Goal: Task Accomplishment & Management: Use online tool/utility

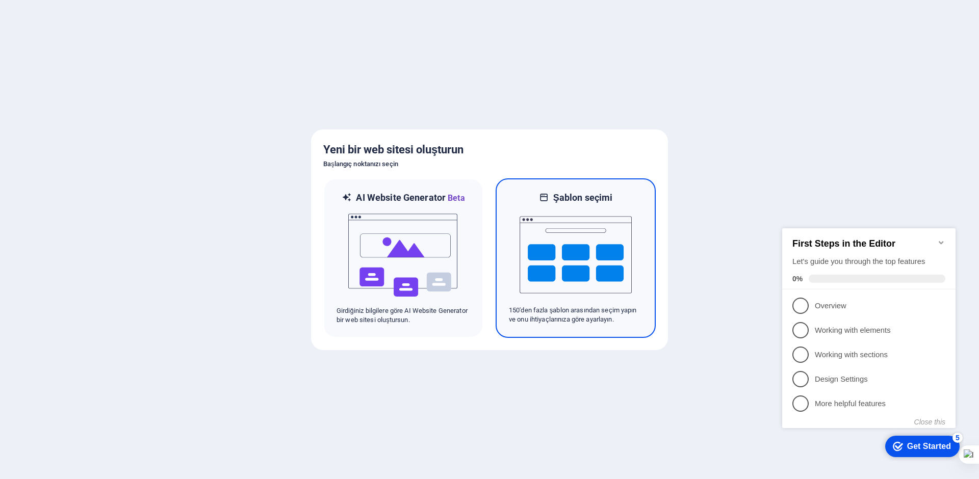
click at [564, 251] on img at bounding box center [575, 255] width 112 height 102
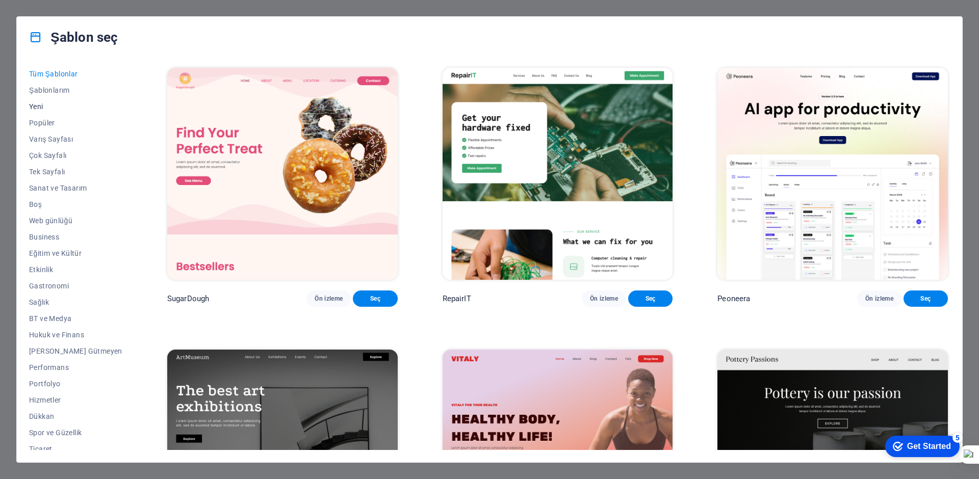
click at [43, 107] on span "Yeni" at bounding box center [75, 106] width 93 height 8
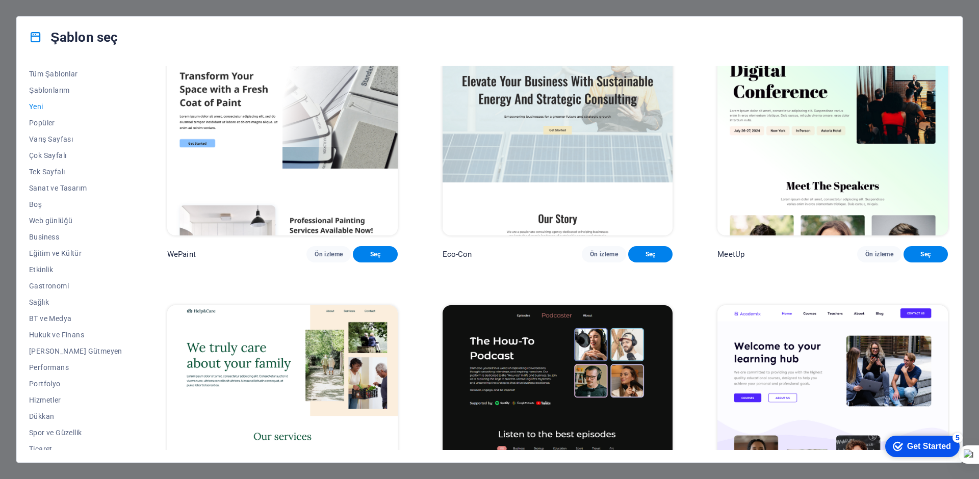
scroll to position [1121, 0]
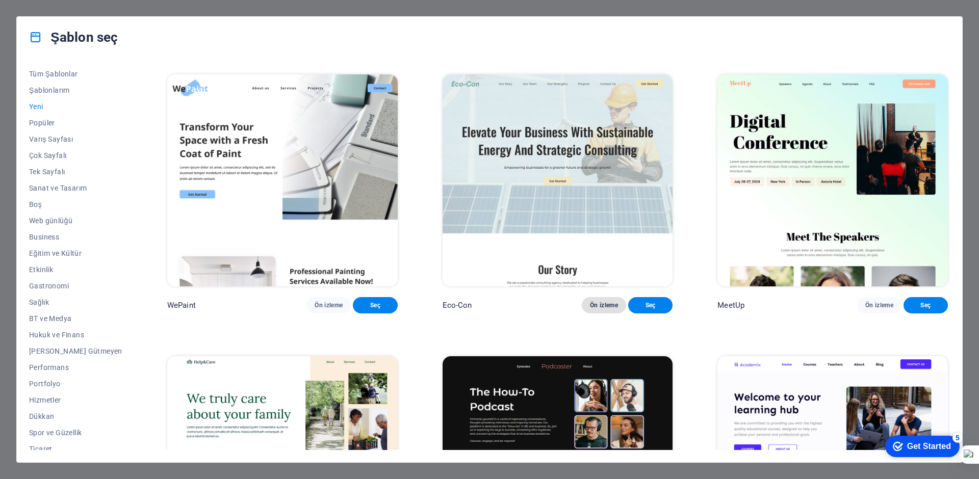
click at [590, 309] on span "Ön izleme" at bounding box center [604, 305] width 28 height 8
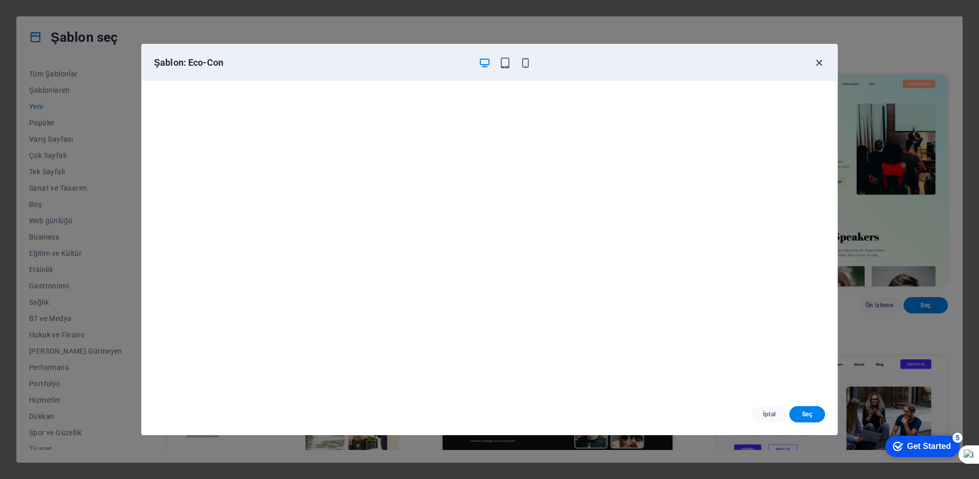
click at [822, 65] on icon "button" at bounding box center [819, 63] width 12 height 12
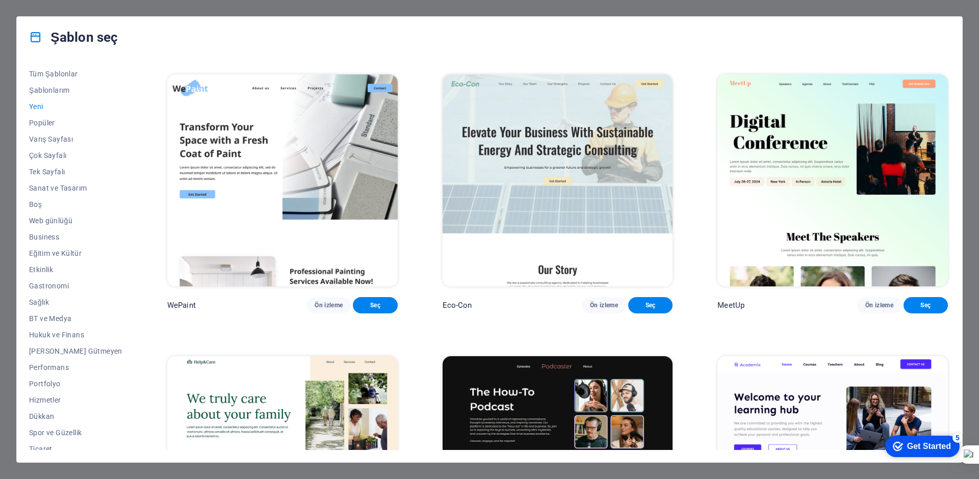
scroll to position [1274, 0]
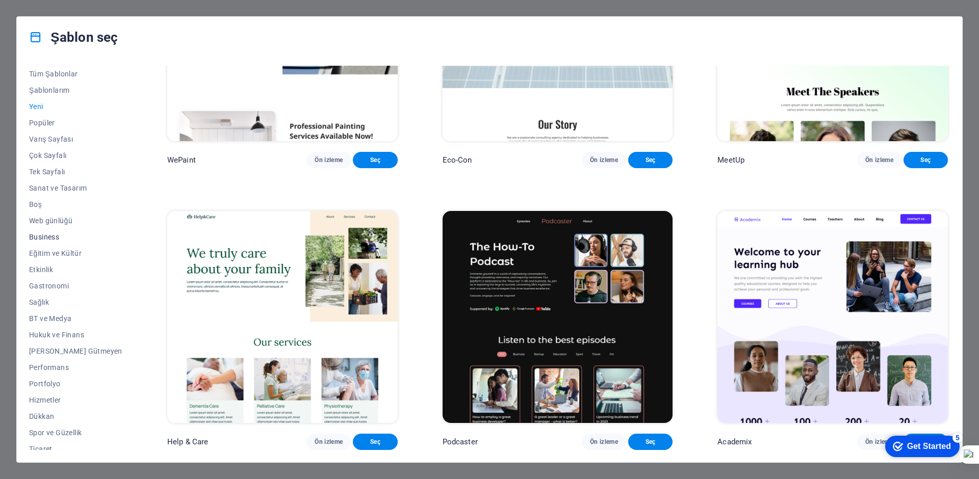
click at [51, 238] on span "Business" at bounding box center [75, 237] width 93 height 8
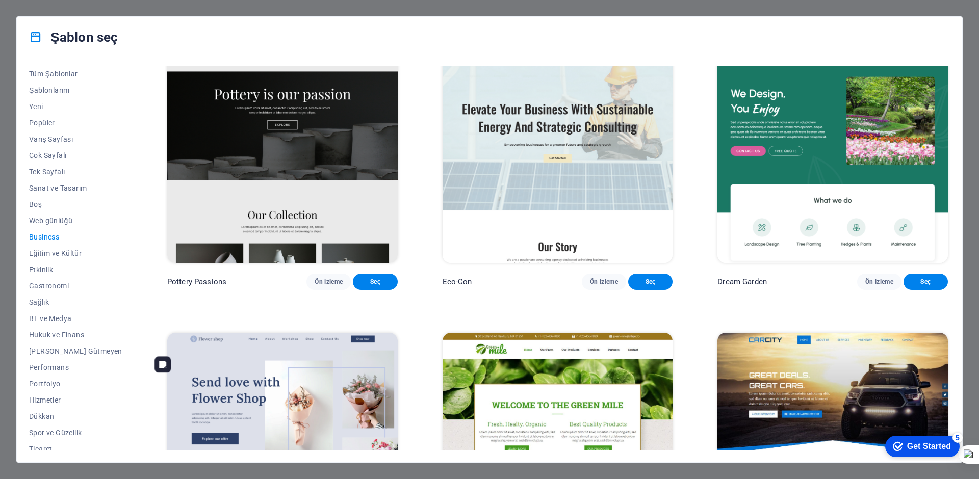
scroll to position [0, 0]
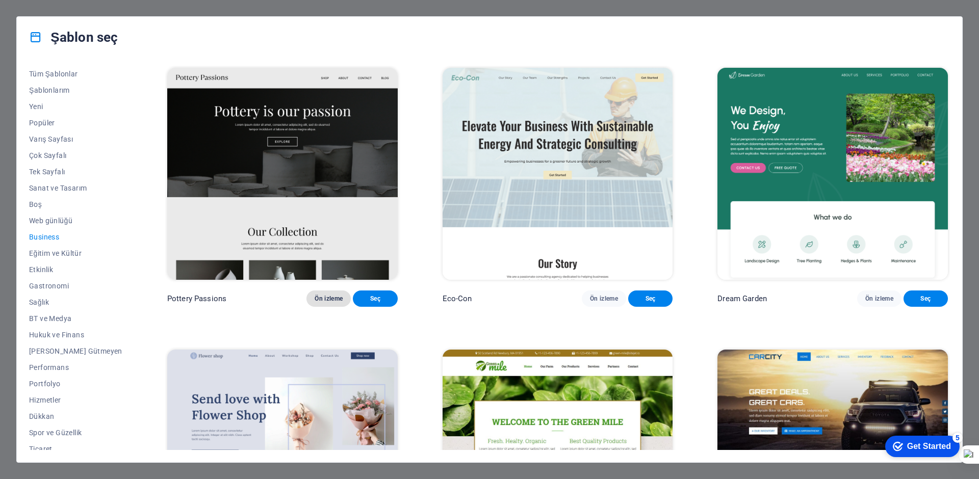
click at [306, 307] on button "Ön izleme" at bounding box center [328, 299] width 44 height 16
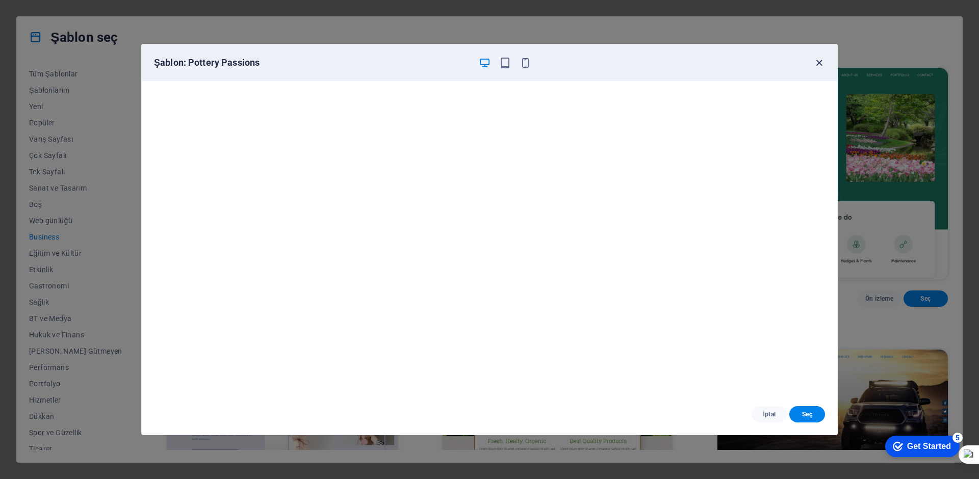
click at [819, 64] on icon "button" at bounding box center [819, 63] width 12 height 12
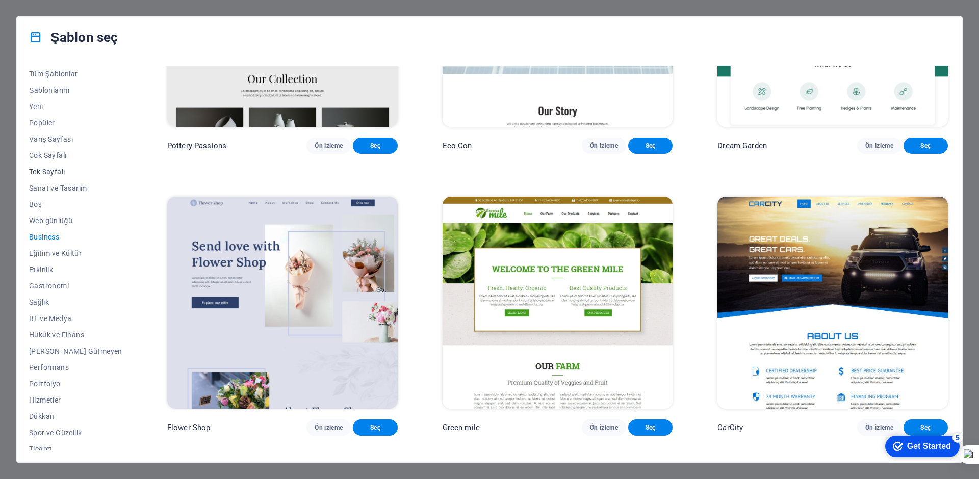
click at [52, 173] on span "Tek Sayfalı" at bounding box center [75, 172] width 93 height 8
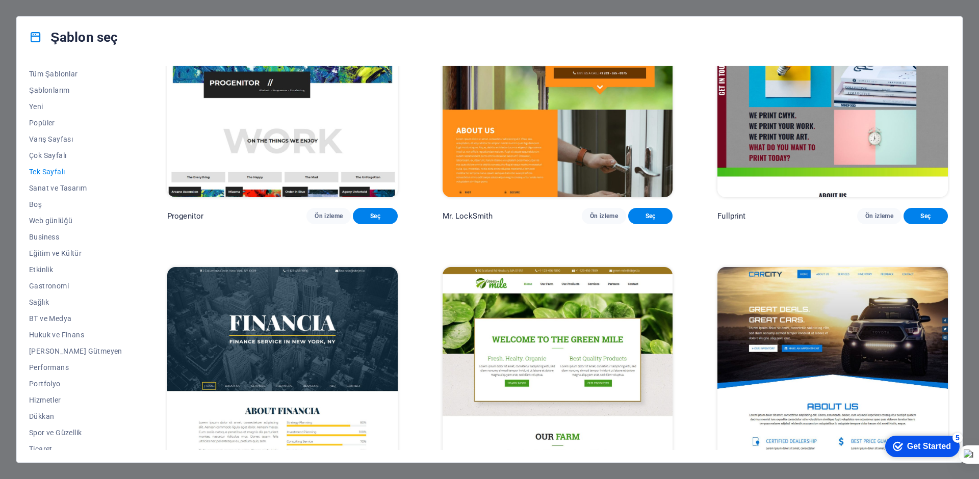
scroll to position [3364, 0]
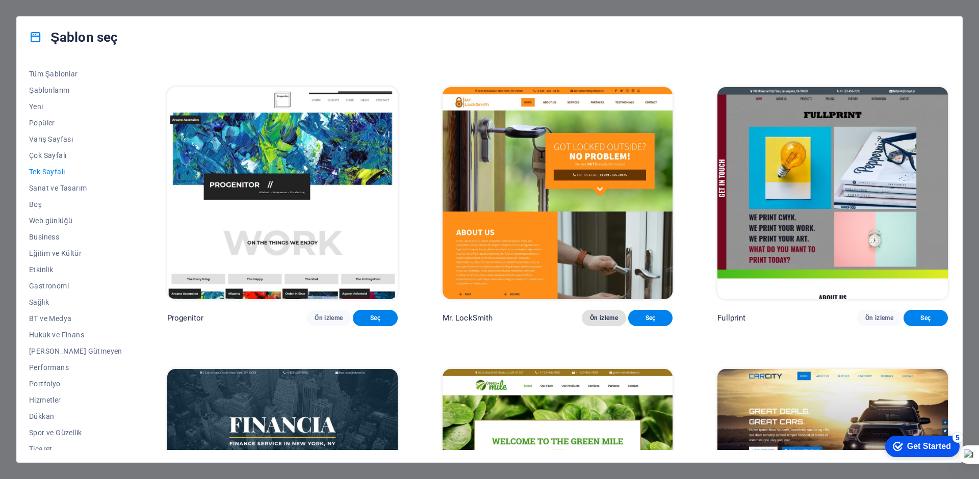
click at [590, 322] on span "Ön izleme" at bounding box center [604, 318] width 28 height 8
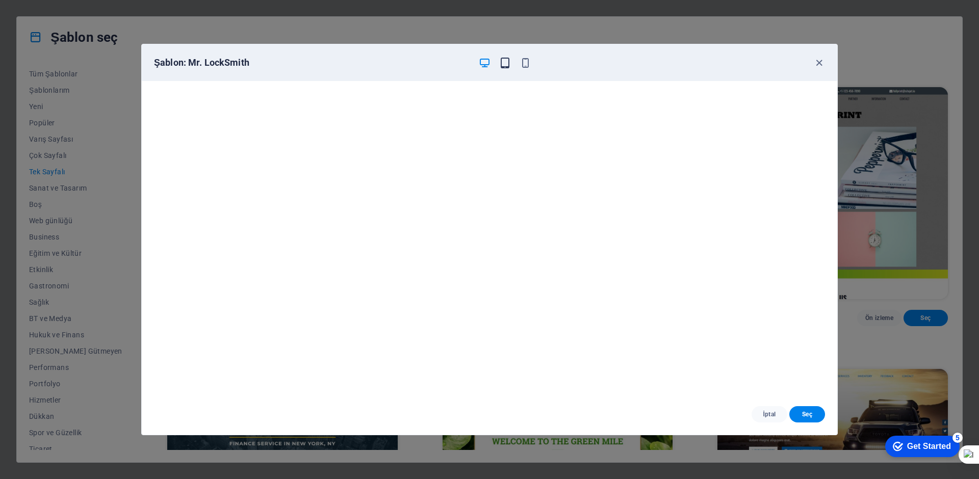
click at [504, 64] on icon "button" at bounding box center [505, 63] width 12 height 12
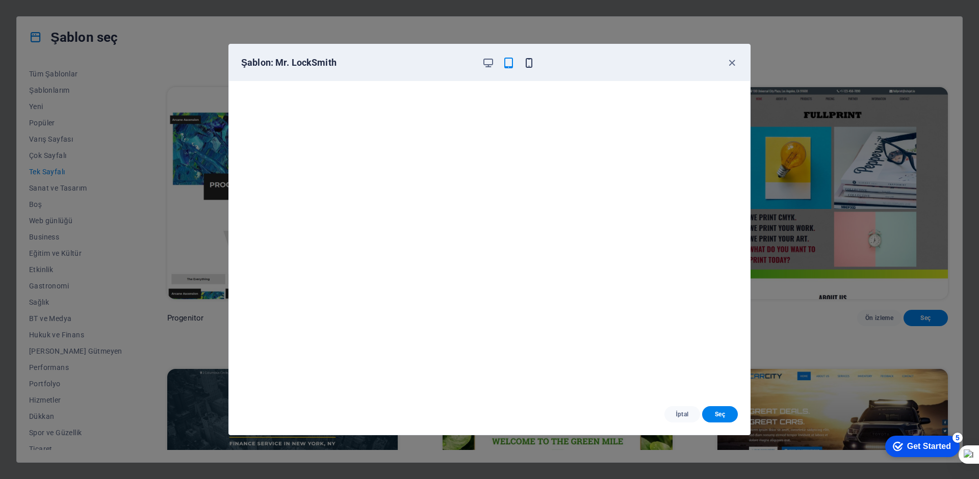
click at [532, 64] on icon "button" at bounding box center [529, 63] width 12 height 12
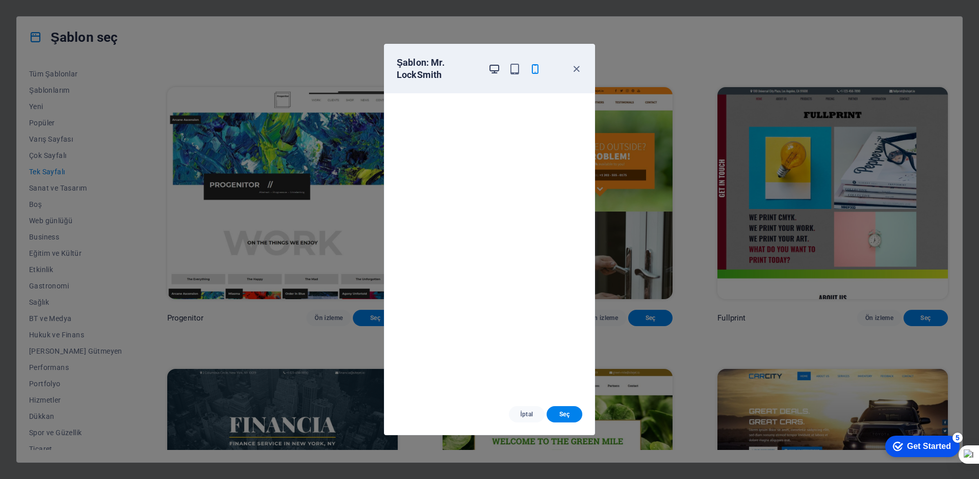
click at [497, 67] on icon "button" at bounding box center [494, 69] width 12 height 12
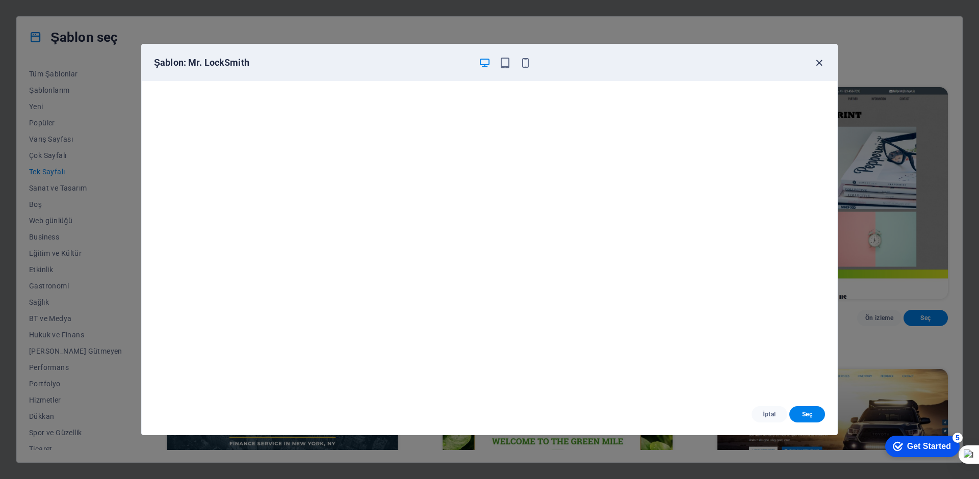
click at [818, 62] on icon "button" at bounding box center [819, 63] width 12 height 12
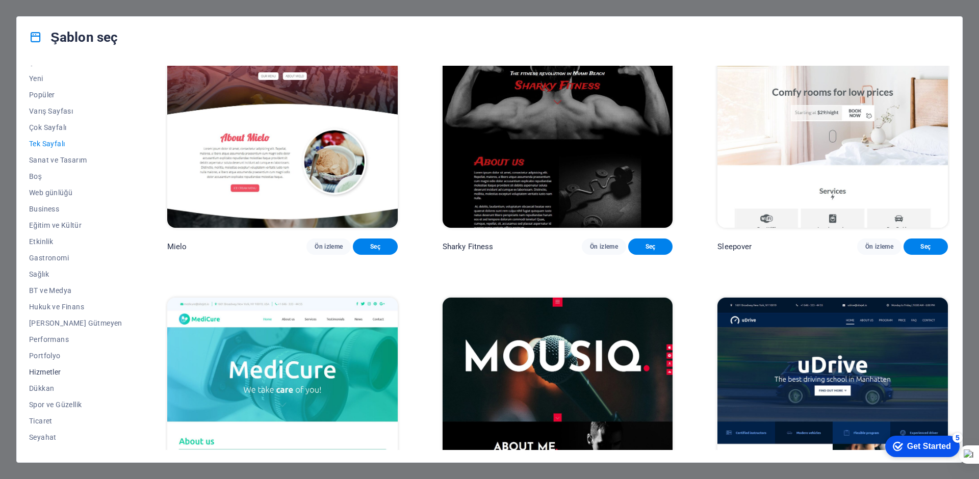
scroll to position [40, 0]
click at [38, 200] on span "Business" at bounding box center [75, 197] width 93 height 8
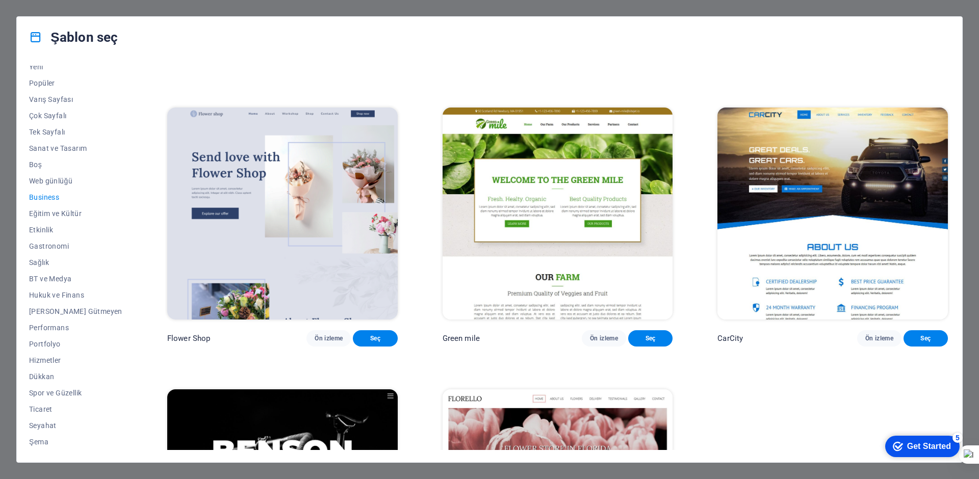
scroll to position [255, 0]
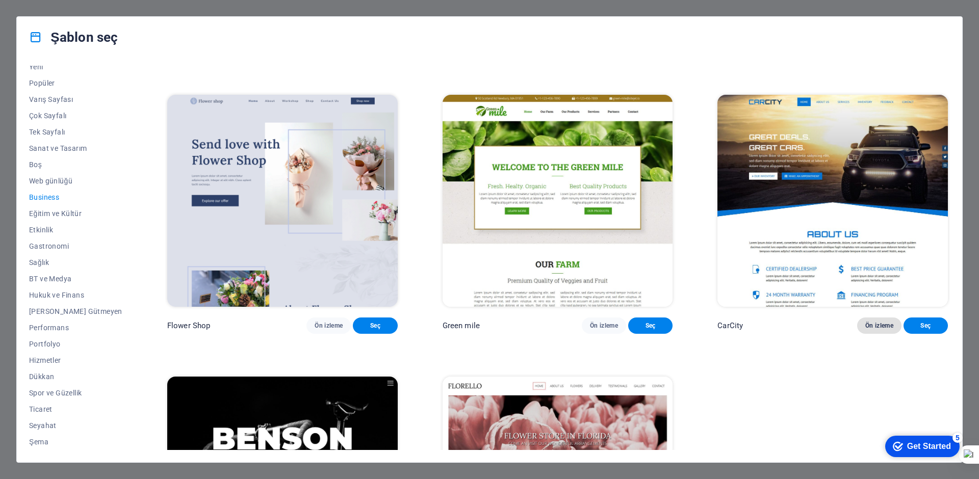
click at [879, 330] on span "Ön izleme" at bounding box center [879, 326] width 28 height 8
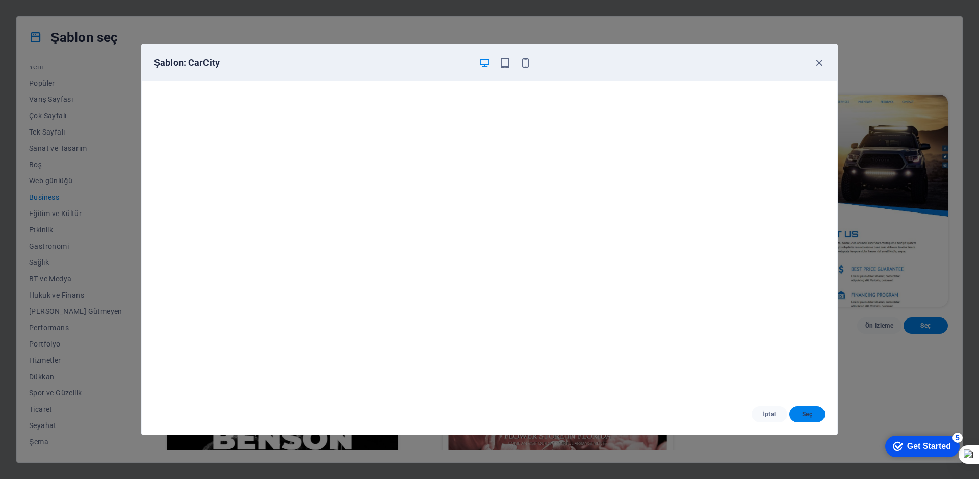
click at [804, 415] on span "Seç" at bounding box center [806, 414] width 19 height 8
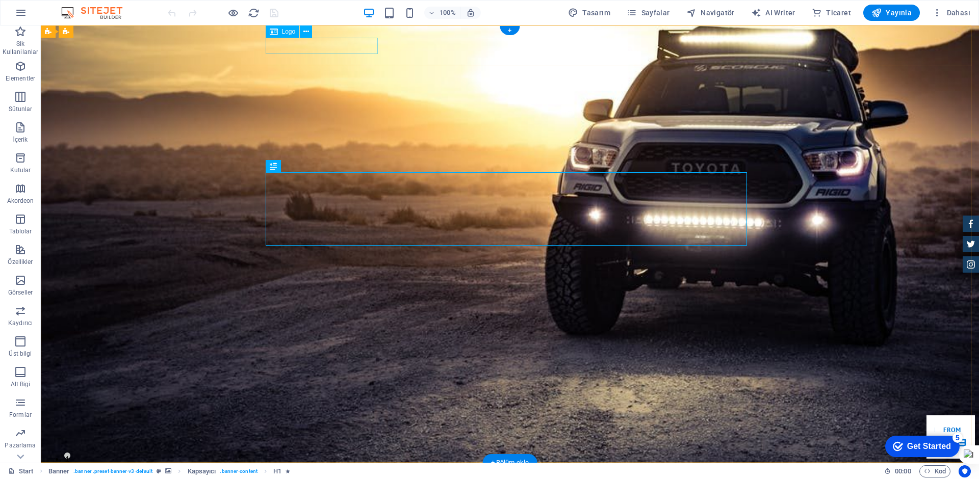
click at [337, 471] on div at bounding box center [509, 479] width 481 height 16
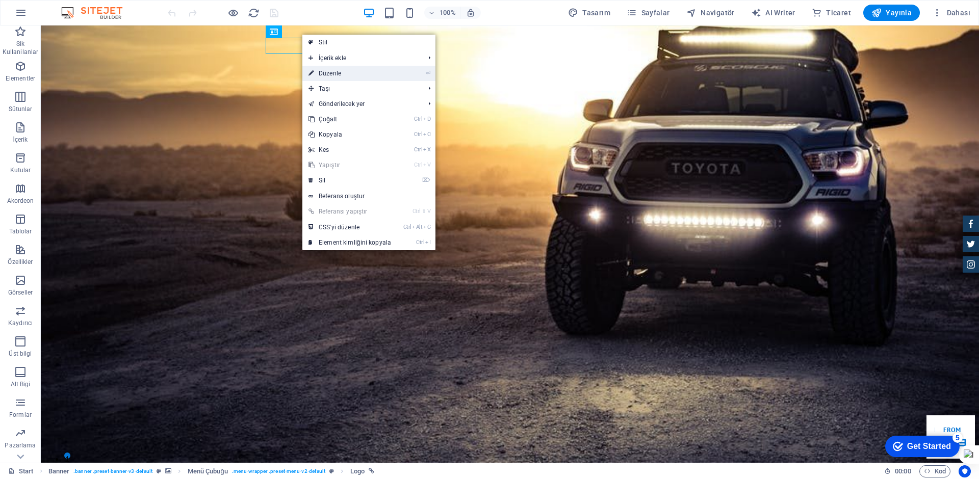
select select "px"
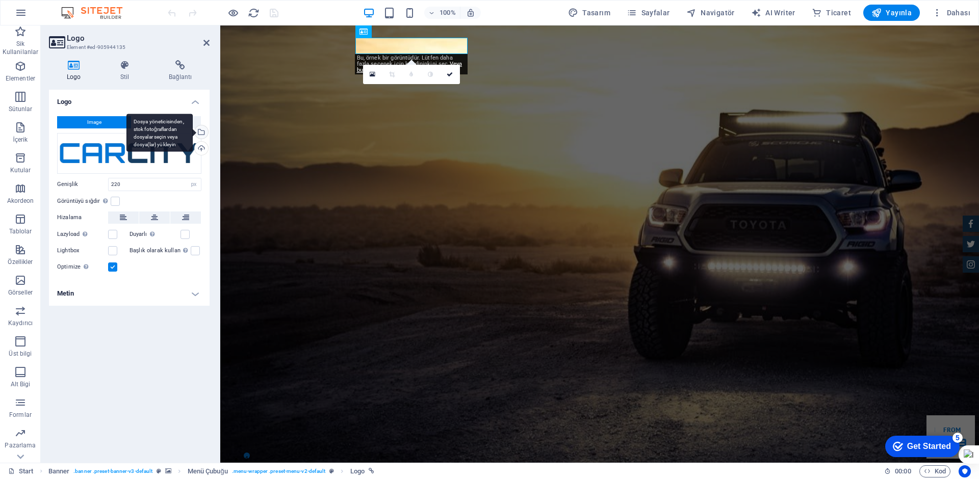
click at [205, 134] on div "Dosya yöneticisinden, stok fotoğraflardan dosyalar seçin veya dosya(lar) yükley…" at bounding box center [200, 132] width 15 height 15
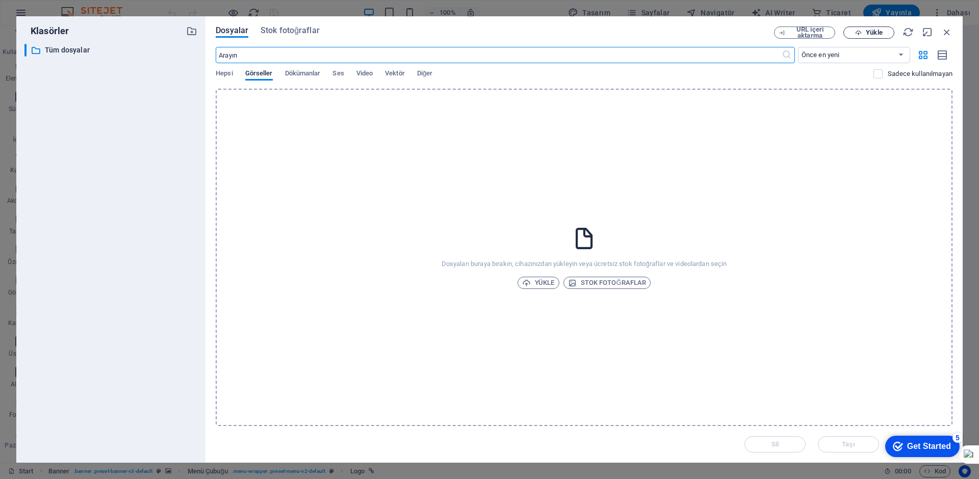
click at [875, 34] on span "Yükle" at bounding box center [874, 33] width 16 height 6
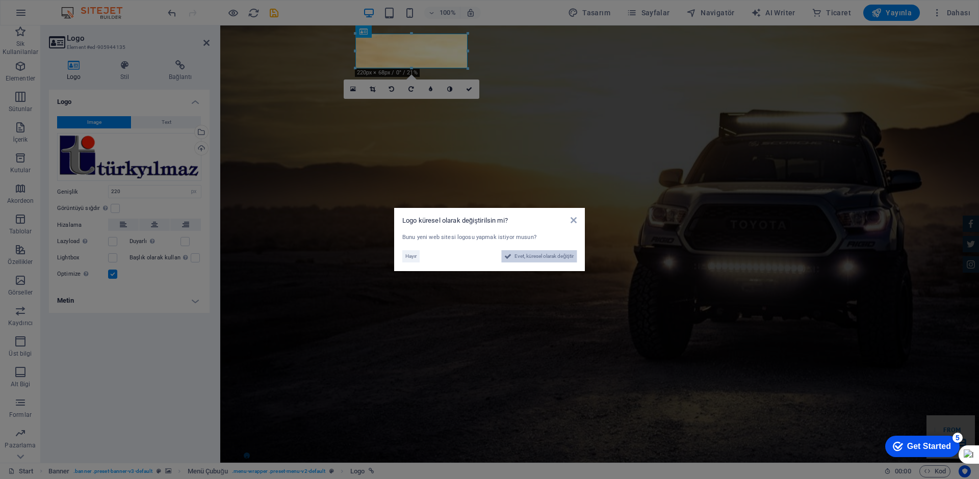
click at [551, 258] on span "Evet, küresel olarak değiştir" at bounding box center [543, 256] width 59 height 12
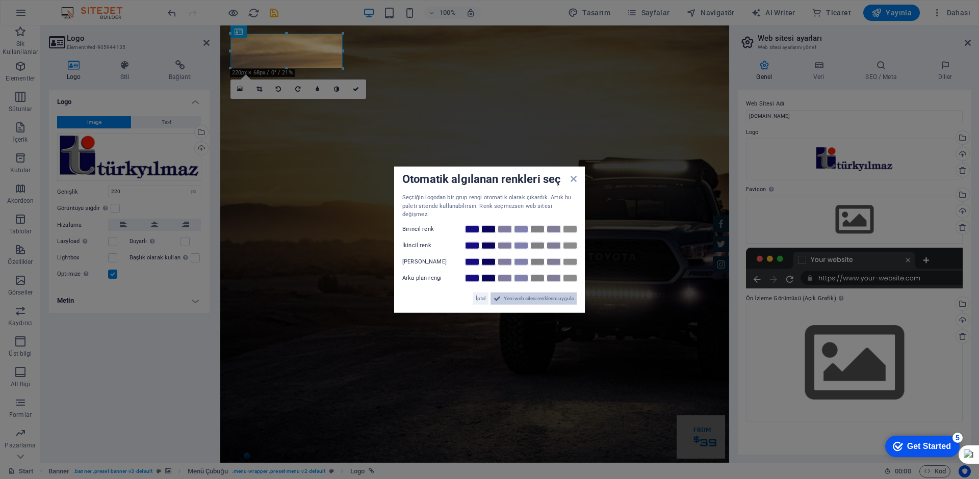
click at [541, 293] on span "Yeni web sitesi renklerini uygula" at bounding box center [539, 298] width 70 height 12
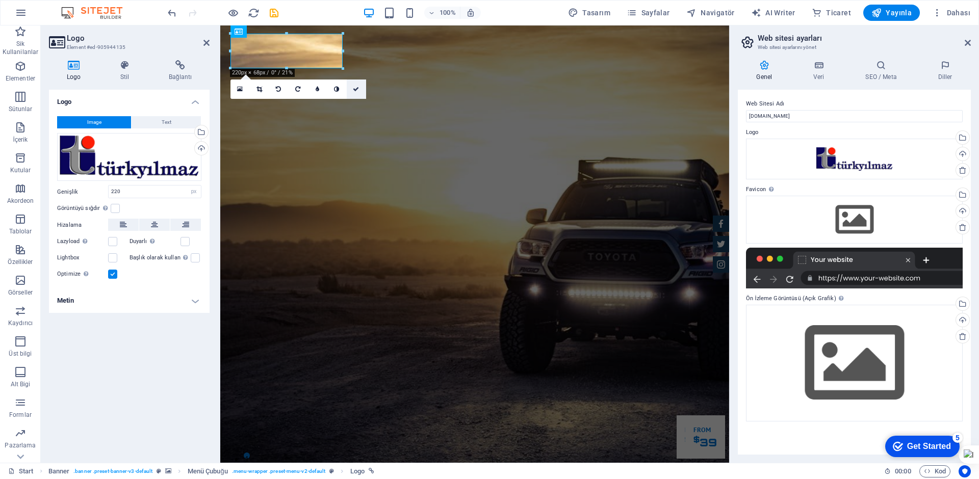
click at [358, 90] on icon at bounding box center [356, 89] width 6 height 6
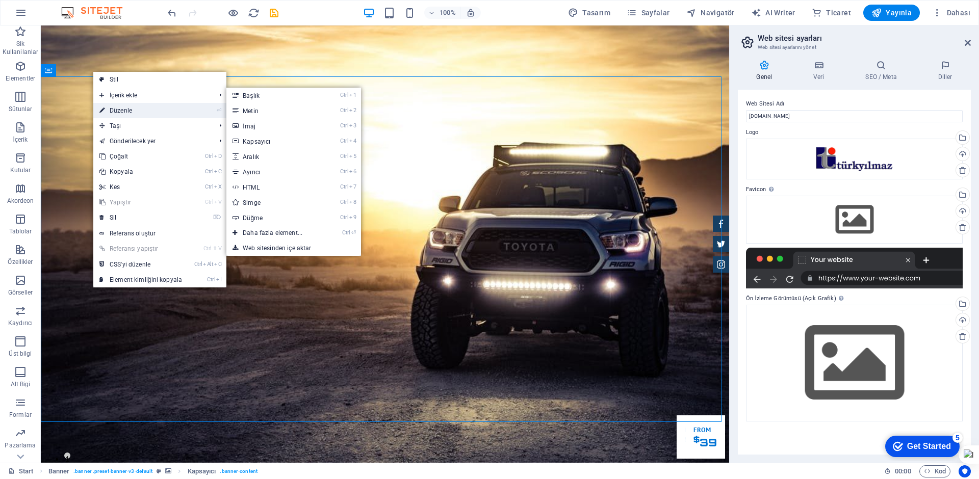
click at [119, 108] on link "⏎ Düzenle" at bounding box center [140, 110] width 95 height 15
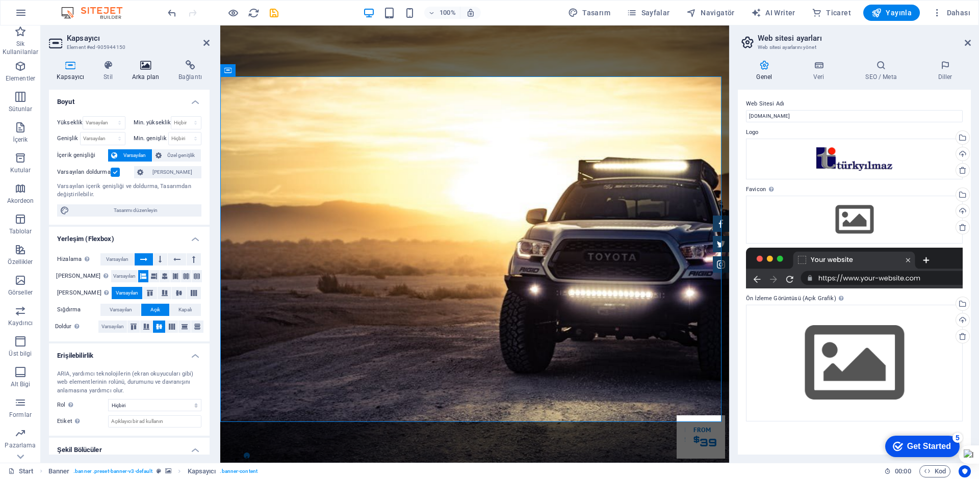
click at [151, 70] on h4 "Arka plan" at bounding box center [147, 70] width 46 height 21
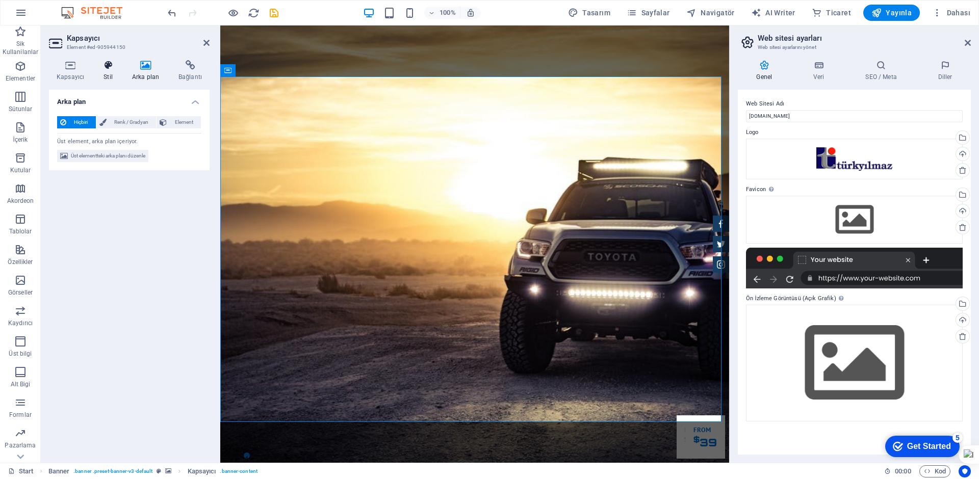
click at [105, 68] on icon at bounding box center [108, 65] width 24 height 10
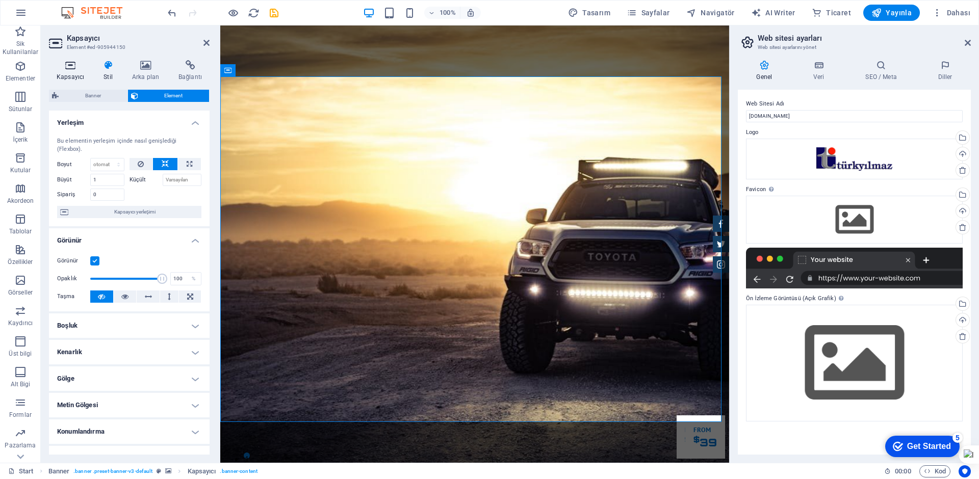
click at [73, 68] on icon at bounding box center [70, 65] width 43 height 10
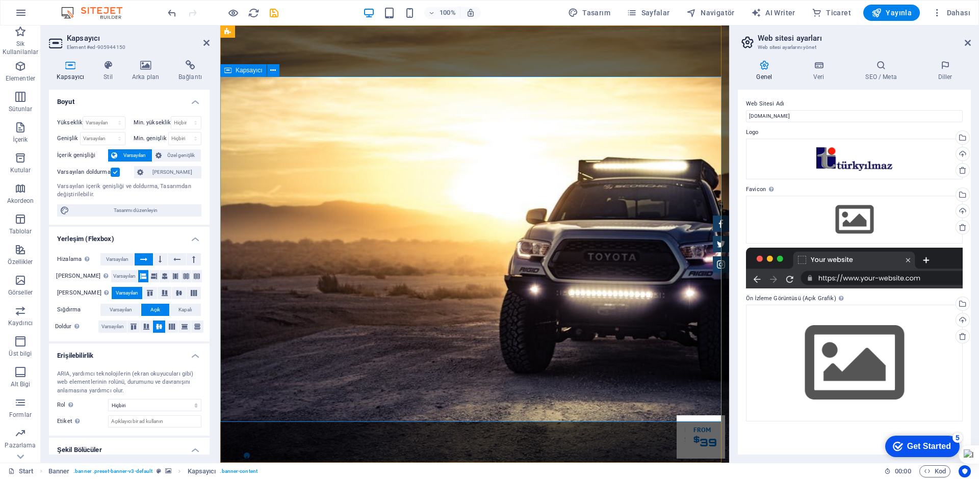
drag, startPoint x: 203, startPoint y: 40, endPoint x: 250, endPoint y: 82, distance: 62.4
click at [203, 40] on icon at bounding box center [206, 43] width 6 height 8
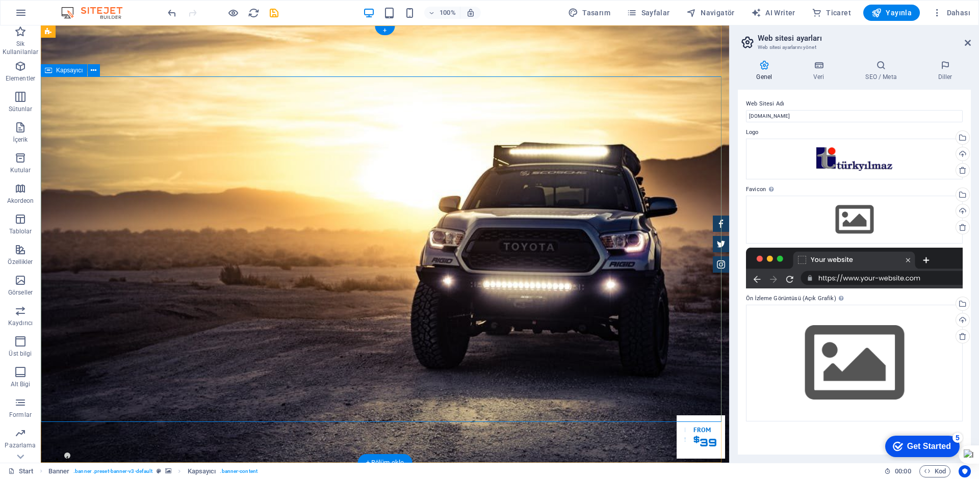
click at [889, 9] on span "Yayınla" at bounding box center [891, 13] width 40 height 10
